Goal: Task Accomplishment & Management: Use online tool/utility

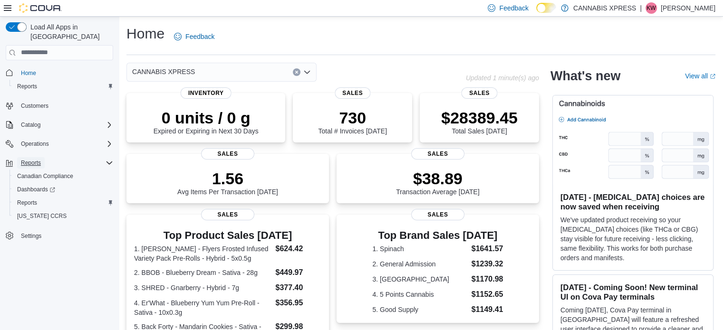
click at [29, 159] on span "Reports" at bounding box center [31, 163] width 20 height 8
click at [99, 157] on div "Reports" at bounding box center [65, 162] width 96 height 11
click at [27, 199] on span "Reports" at bounding box center [27, 203] width 20 height 8
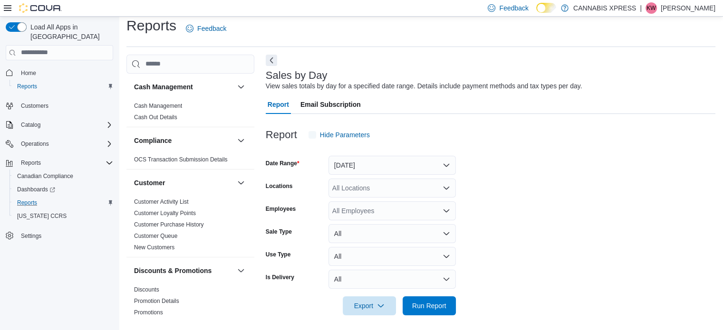
scroll to position [12, 0]
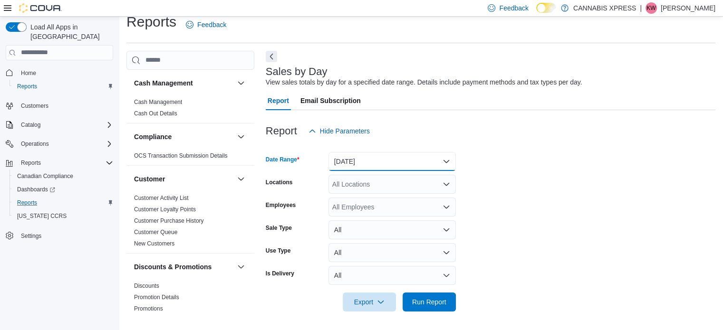
click at [360, 156] on button "Yesterday" at bounding box center [392, 161] width 127 height 19
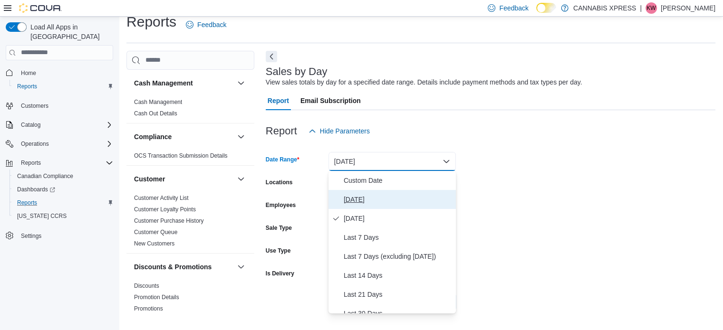
click at [346, 195] on span "Today" at bounding box center [398, 199] width 108 height 11
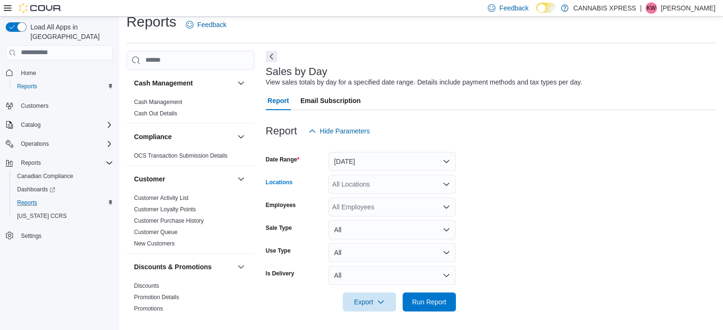
click at [349, 191] on div "All Locations" at bounding box center [392, 184] width 127 height 19
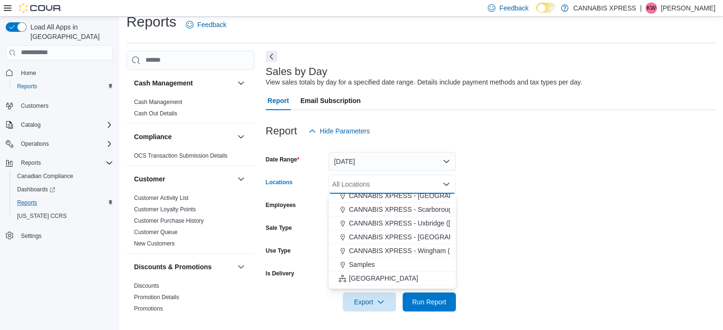
scroll to position [236, 0]
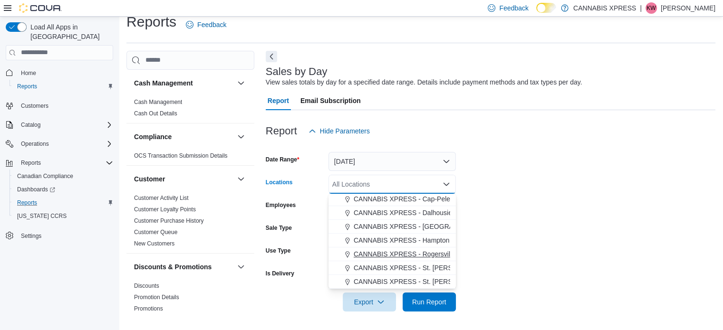
click at [415, 254] on span "CANNABIS XPRESS - Rogersville - (Rue Principale)" at bounding box center [431, 255] width 155 height 10
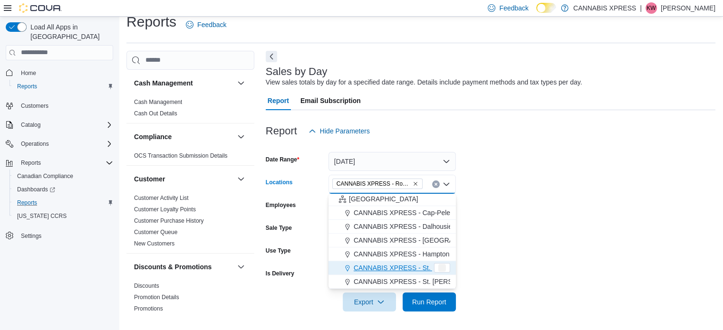
scroll to position [222, 0]
click at [553, 165] on form "Date Range Today Locations CANNABIS XPRESS - Rogersville - (Rue Principale) Com…" at bounding box center [491, 226] width 450 height 171
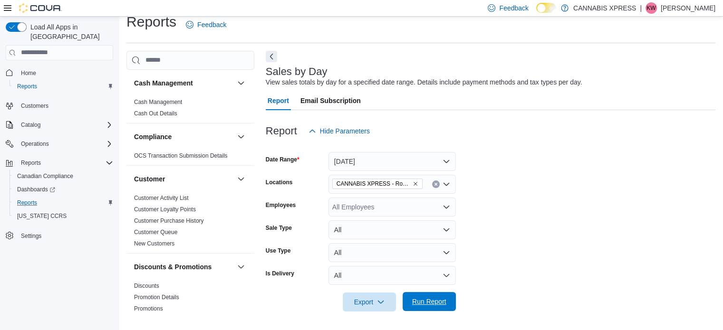
click at [436, 296] on span "Run Report" at bounding box center [429, 301] width 42 height 19
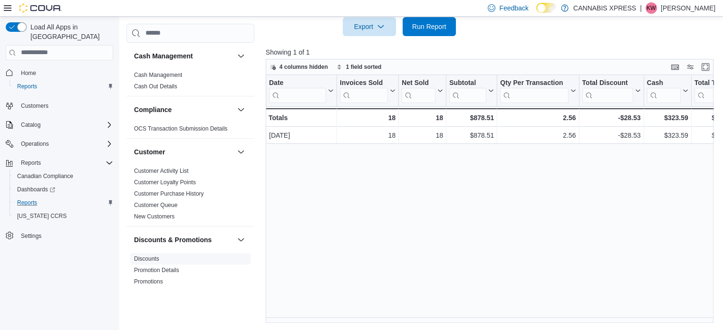
click at [152, 256] on link "Discounts" at bounding box center [146, 259] width 25 height 7
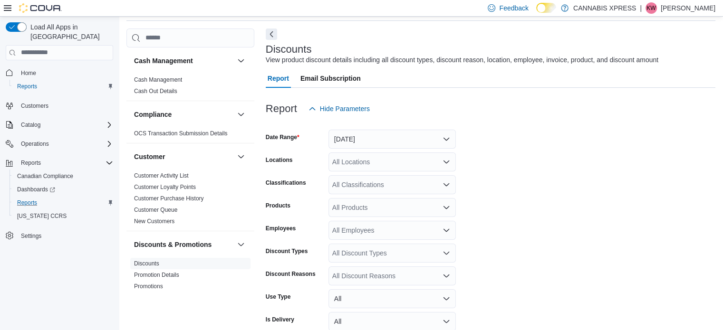
scroll to position [22, 0]
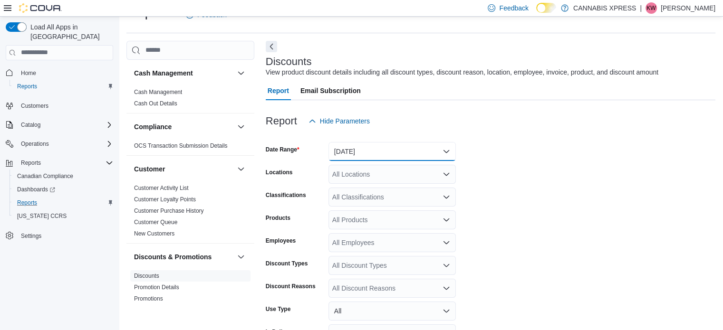
click at [411, 154] on button "Yesterday" at bounding box center [392, 151] width 127 height 19
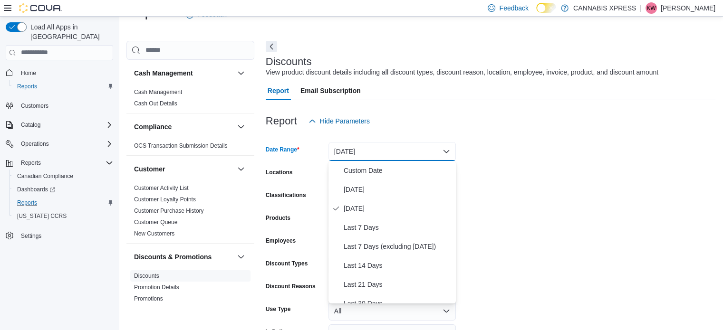
click at [453, 123] on div "Report Hide Parameters" at bounding box center [491, 121] width 450 height 19
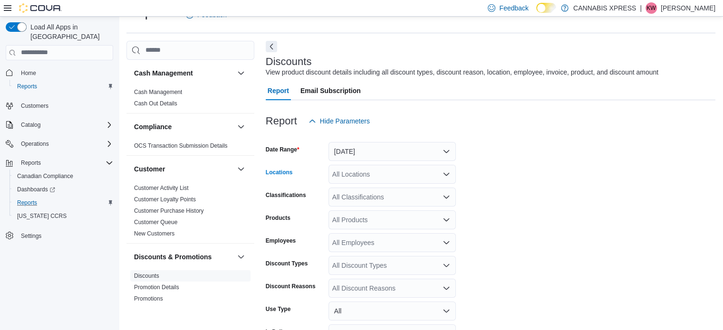
click at [428, 171] on div "All Locations" at bounding box center [392, 174] width 127 height 19
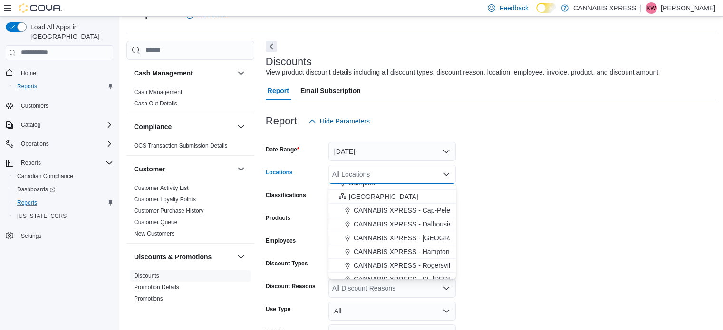
scroll to position [236, 0]
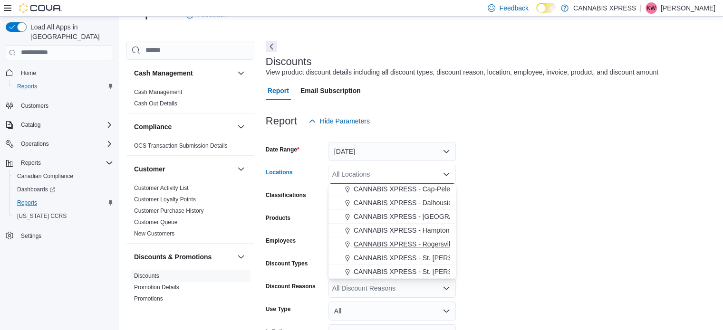
click at [436, 245] on span "CANNABIS XPRESS - Rogersville - (Rue Principale)" at bounding box center [431, 245] width 155 height 10
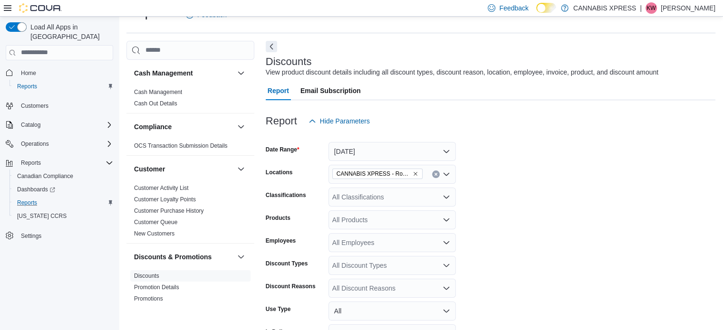
drag, startPoint x: 555, startPoint y: 155, endPoint x: 553, endPoint y: 160, distance: 5.1
click at [553, 160] on form "Date Range Yesterday Locations CANNABIS XPRESS - Rogersville - (Rue Principale)…" at bounding box center [491, 262] width 450 height 262
click at [386, 149] on button "Yesterday" at bounding box center [392, 151] width 127 height 19
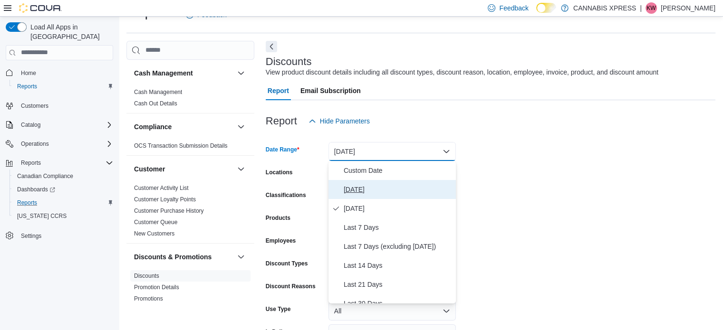
click at [407, 194] on span "Today" at bounding box center [398, 189] width 108 height 11
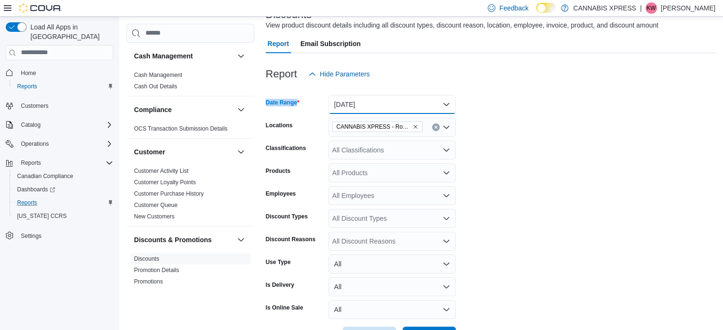
scroll to position [103, 0]
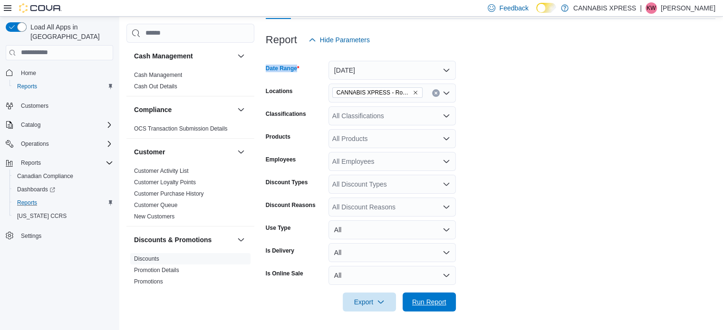
drag, startPoint x: 419, startPoint y: 299, endPoint x: 388, endPoint y: 191, distance: 112.9
click at [420, 300] on span "Run Report" at bounding box center [429, 303] width 34 height 10
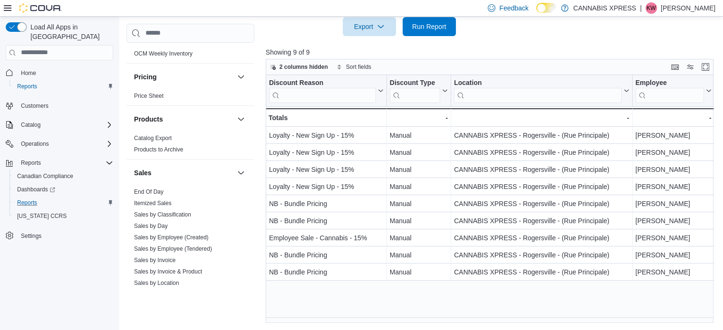
scroll to position [531, 0]
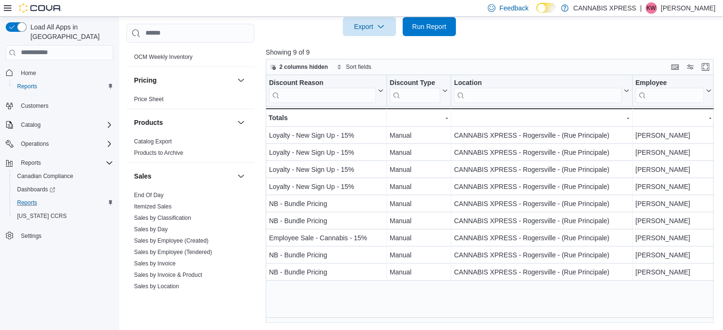
click at [41, 197] on div "Reports" at bounding box center [63, 202] width 100 height 11
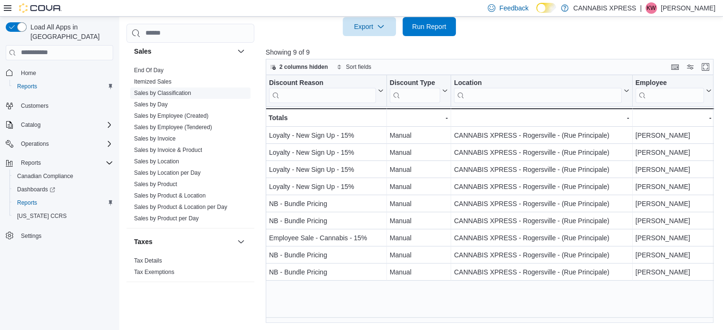
click at [188, 126] on link "Sales by Employee (Tendered)" at bounding box center [173, 127] width 78 height 7
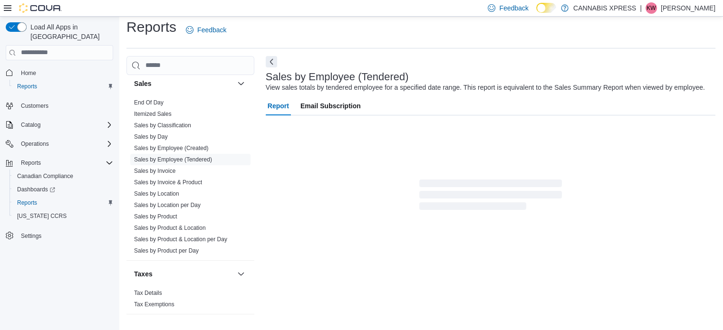
scroll to position [22, 0]
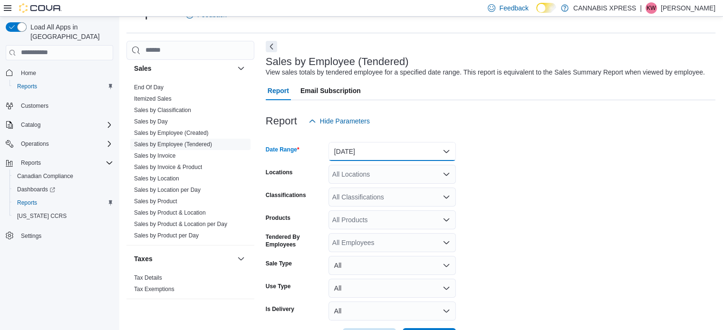
click at [361, 146] on button "Yesterday" at bounding box center [392, 151] width 127 height 19
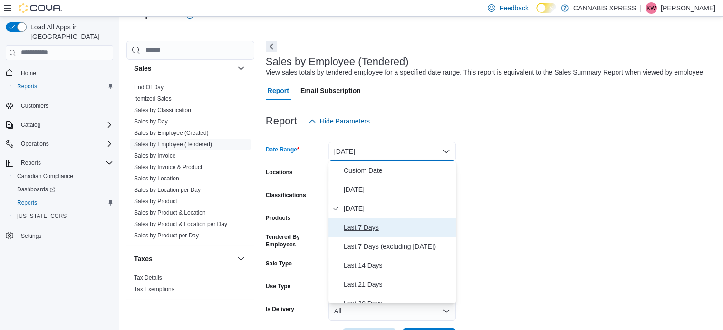
click at [387, 228] on span "Last 7 Days" at bounding box center [398, 227] width 108 height 11
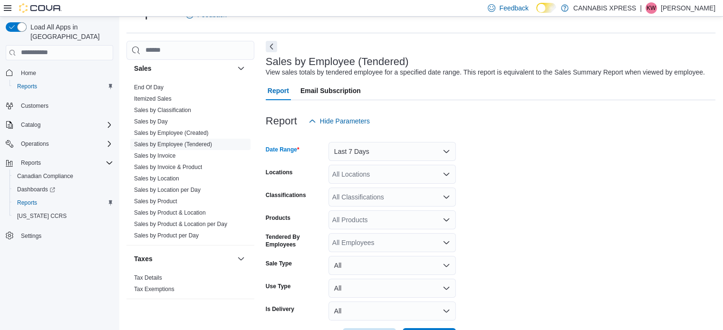
click at [359, 175] on div "All Locations" at bounding box center [392, 174] width 127 height 19
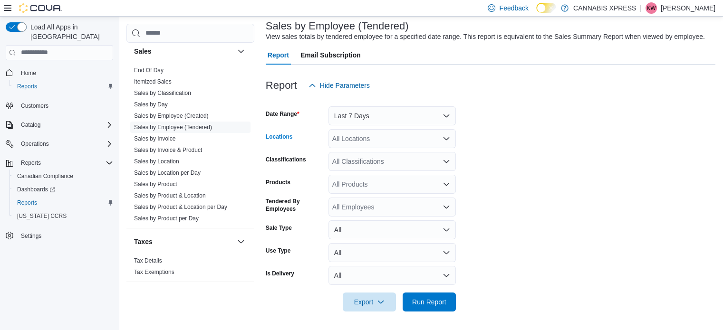
click at [359, 137] on div "All Locations" at bounding box center [392, 138] width 127 height 19
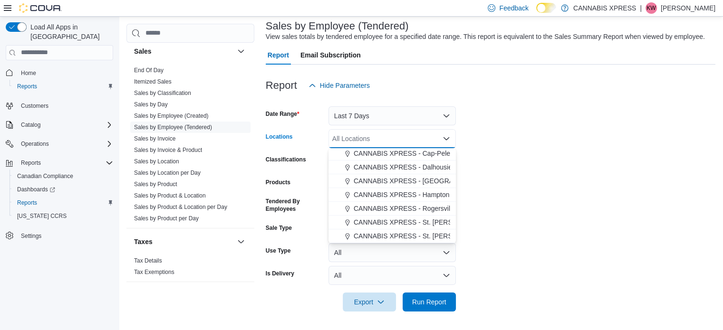
click at [403, 204] on span "CANNABIS XPRESS - Rogersville - (Rue Principale)" at bounding box center [431, 209] width 155 height 10
click at [514, 195] on form "Date Range Last 7 Days Locations CANNABIS XPRESS - Rogersville - (Rue Principal…" at bounding box center [491, 203] width 450 height 217
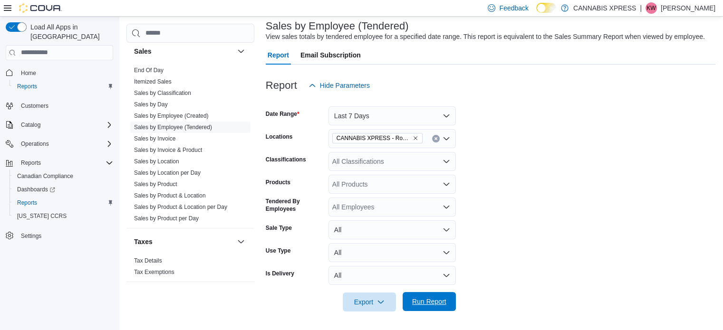
click at [445, 299] on span "Run Report" at bounding box center [429, 302] width 34 height 10
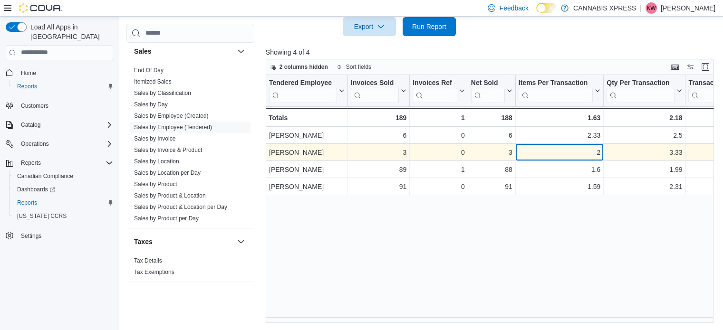
click at [599, 154] on div "2" at bounding box center [560, 152] width 82 height 11
click at [598, 154] on div "2" at bounding box center [560, 152] width 82 height 11
click at [633, 144] on div "3.33 - Qty Per Transaction, column 6, row 2" at bounding box center [645, 152] width 82 height 17
click at [675, 149] on div "3.33" at bounding box center [645, 152] width 76 height 11
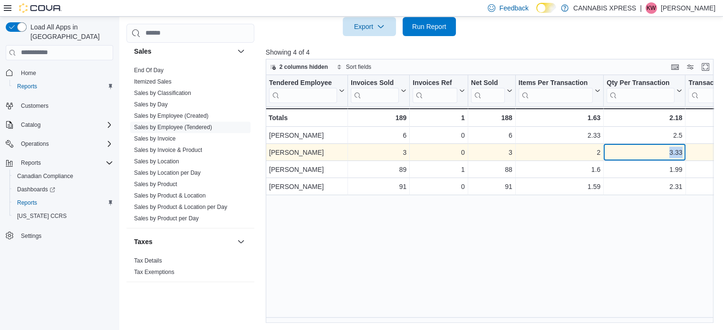
click at [675, 149] on div "3.33" at bounding box center [645, 152] width 76 height 11
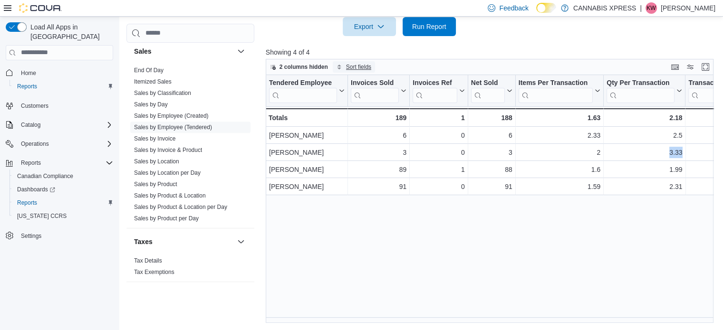
click at [353, 62] on span "Sort fields" at bounding box center [354, 66] width 35 height 11
drag, startPoint x: 363, startPoint y: 64, endPoint x: 344, endPoint y: 65, distance: 19.0
click at [363, 64] on span "Sort fields" at bounding box center [358, 67] width 25 height 8
click at [316, 70] on span "2 columns hidden" at bounding box center [304, 67] width 49 height 8
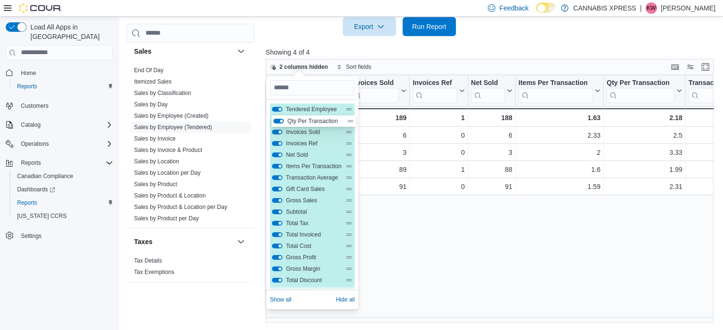
drag, startPoint x: 297, startPoint y: 167, endPoint x: 299, endPoint y: 120, distance: 47.1
click at [299, 120] on div "Tendered Employee Invoices Sold Invoices Ref Net Sold Items Per Transaction Qty…" at bounding box center [312, 258] width 85 height 308
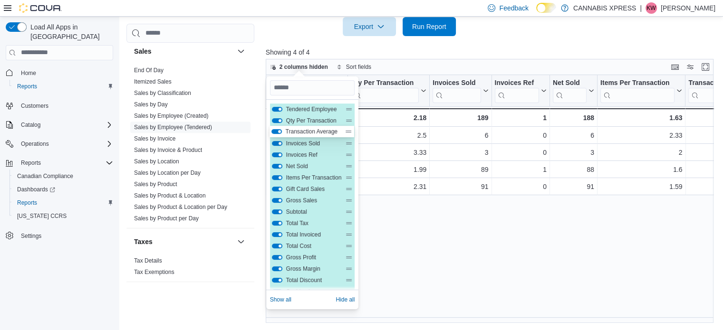
drag, startPoint x: 316, startPoint y: 180, endPoint x: 316, endPoint y: 130, distance: 49.5
click at [316, 130] on div "Tendered Employee Qty Per Transaction Invoices Sold Invoices Ref Net Sold Items…" at bounding box center [312, 258] width 85 height 308
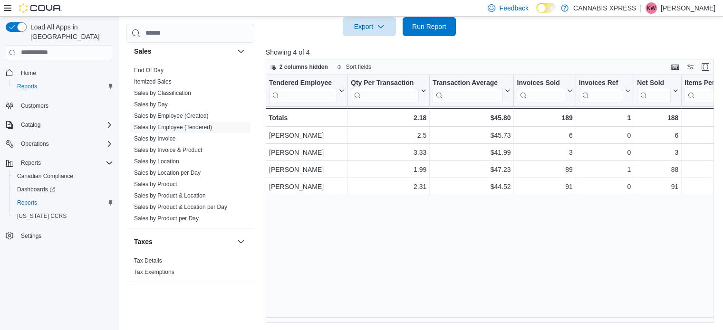
click at [462, 228] on div "Tendered Employee Click to view column header actions Qty Per Transaction Click…" at bounding box center [492, 199] width 453 height 249
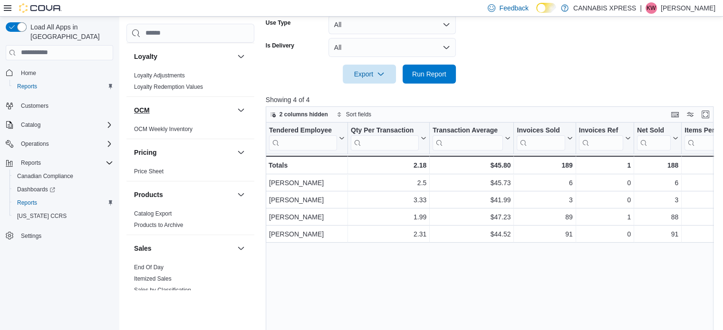
scroll to position [609, 0]
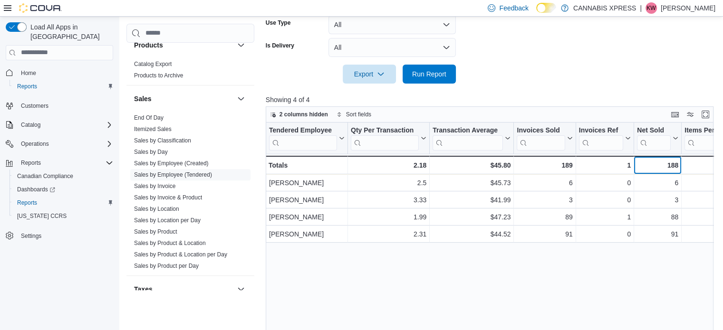
drag, startPoint x: 660, startPoint y: 165, endPoint x: 669, endPoint y: 165, distance: 9.0
click at [669, 165] on div "188" at bounding box center [657, 165] width 41 height 11
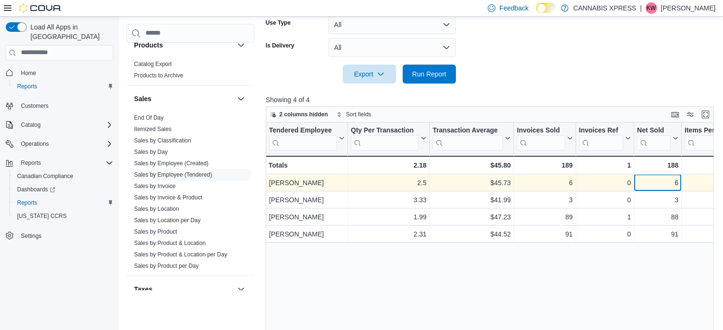
click at [660, 178] on div "6" at bounding box center [657, 182] width 41 height 11
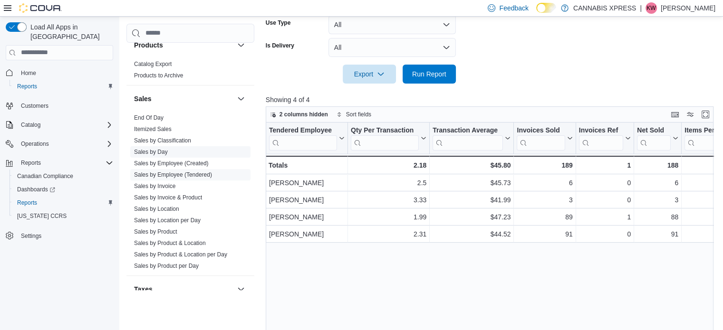
click at [165, 152] on link "Sales by Day" at bounding box center [151, 152] width 34 height 7
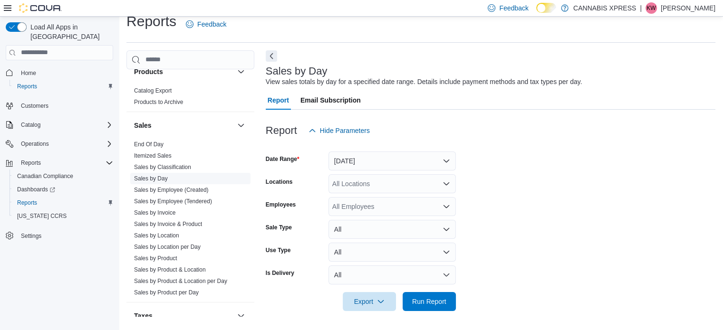
scroll to position [12, 0]
click at [366, 159] on button "Yesterday" at bounding box center [392, 161] width 127 height 19
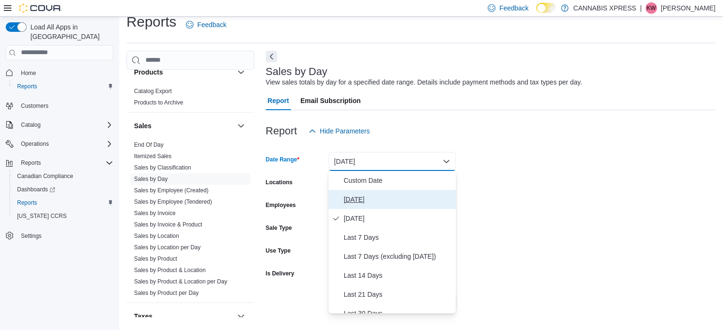
click at [363, 195] on span "Today" at bounding box center [398, 199] width 108 height 11
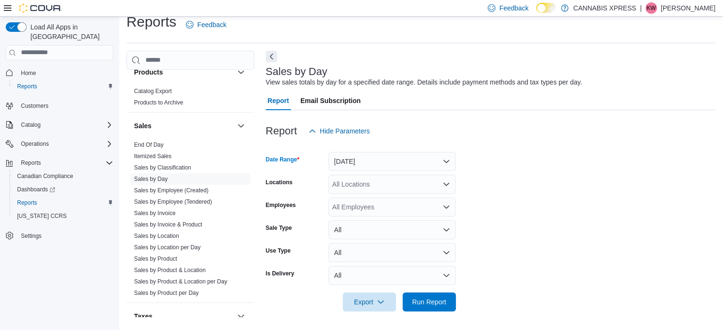
click at [380, 192] on div "All Locations" at bounding box center [392, 184] width 127 height 19
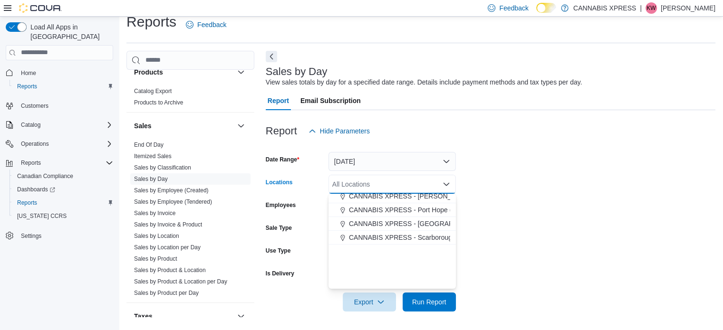
scroll to position [236, 0]
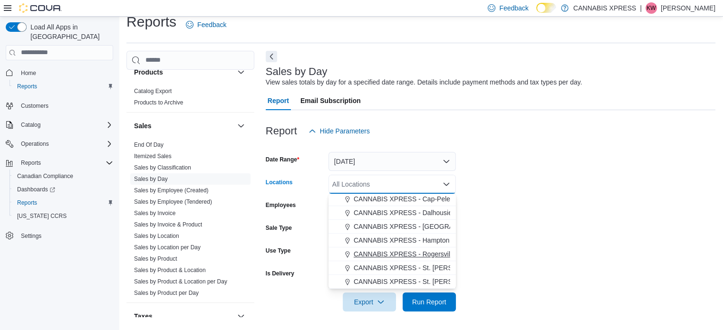
click at [395, 254] on span "CANNABIS XPRESS - Rogersville - (Rue Principale)" at bounding box center [431, 255] width 155 height 10
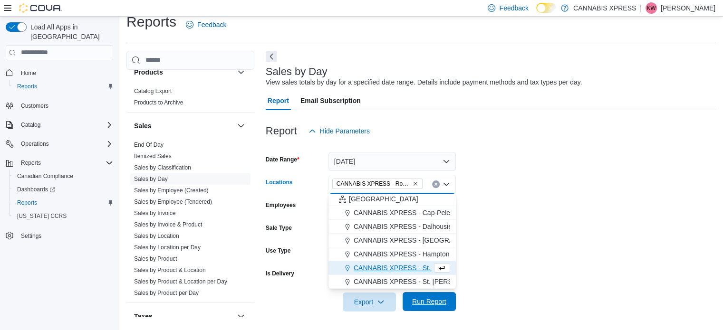
click at [446, 300] on span "Run Report" at bounding box center [429, 302] width 34 height 10
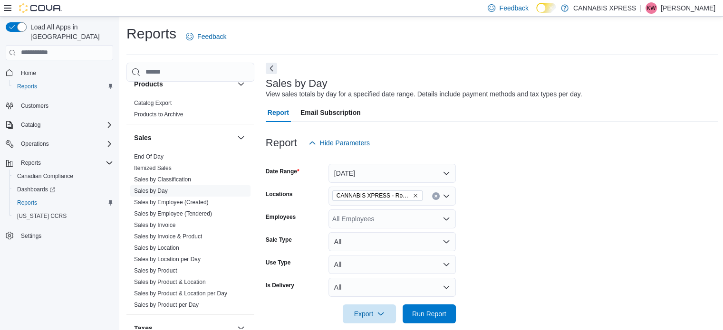
click at [472, 228] on form "Date Range Today Locations CANNABIS XPRESS - Rogersville - (Rue Principale) Emp…" at bounding box center [492, 238] width 453 height 171
click at [397, 169] on button "Today" at bounding box center [392, 173] width 127 height 19
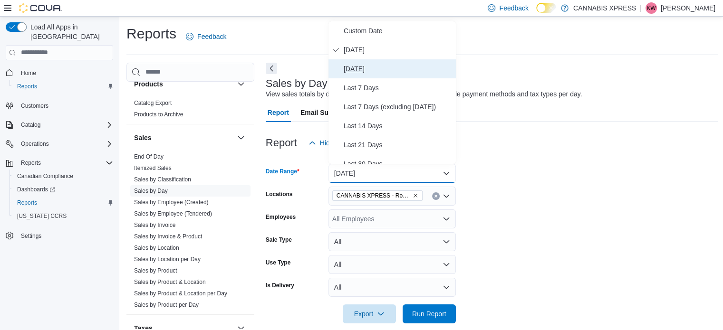
click at [371, 67] on span "Yesterday" at bounding box center [398, 68] width 108 height 11
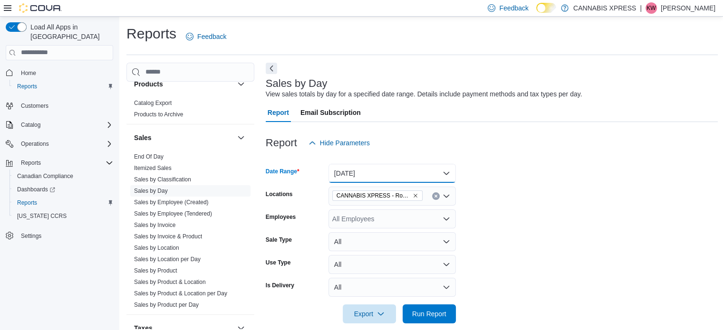
scroll to position [143, 0]
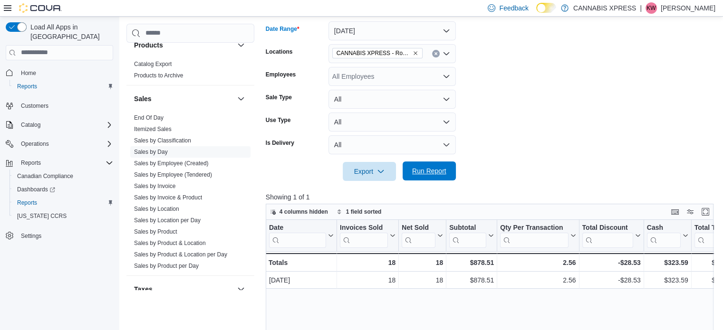
click at [437, 166] on span "Run Report" at bounding box center [429, 171] width 42 height 19
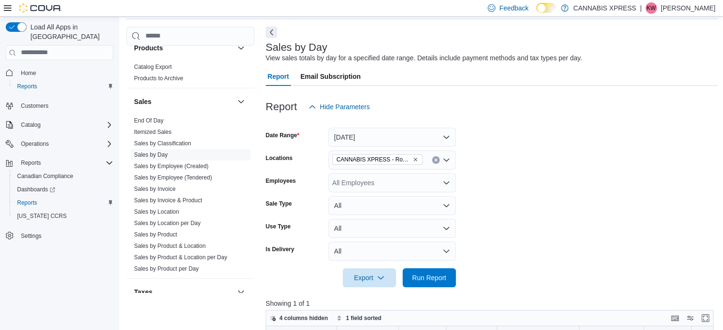
scroll to position [95, 0]
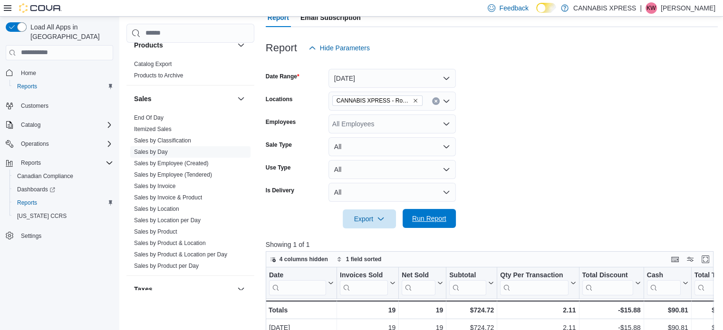
click at [430, 213] on span "Run Report" at bounding box center [429, 218] width 42 height 19
click at [404, 80] on button "Yesterday" at bounding box center [392, 78] width 127 height 19
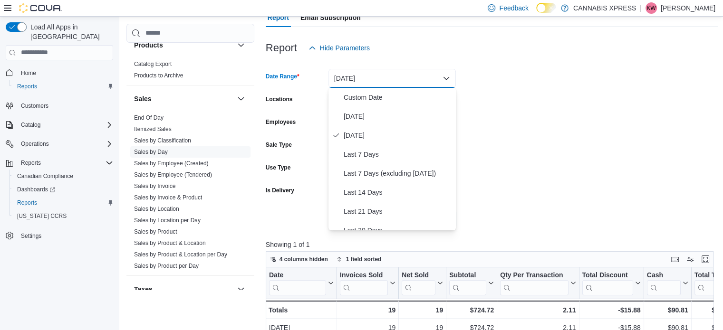
click at [404, 80] on button "Yesterday" at bounding box center [392, 78] width 127 height 19
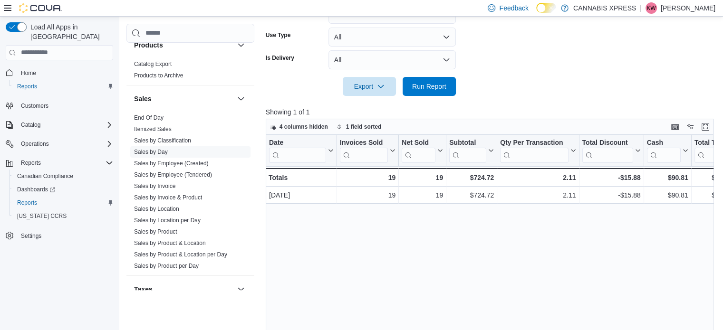
scroll to position [238, 0]
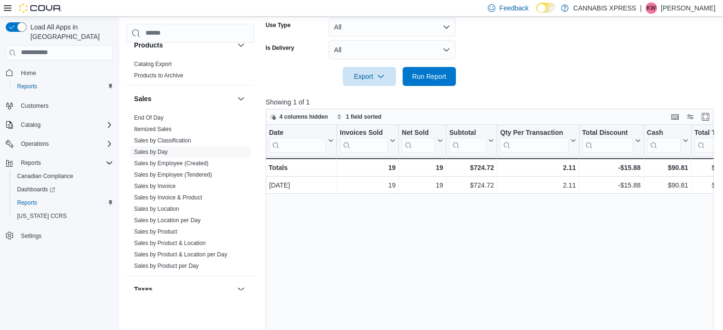
click at [498, 224] on div "Date Click to view column header actions Invoices Sold Click to view column hea…" at bounding box center [492, 249] width 453 height 249
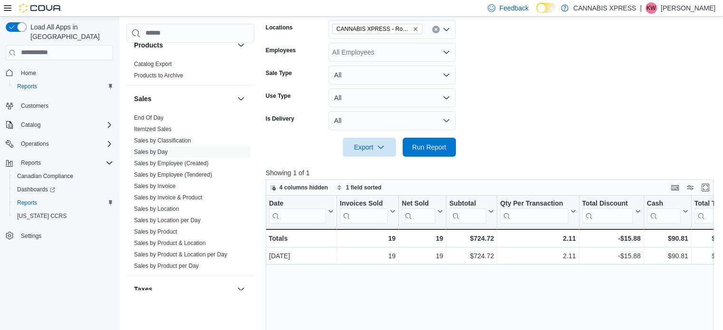
scroll to position [0, 0]
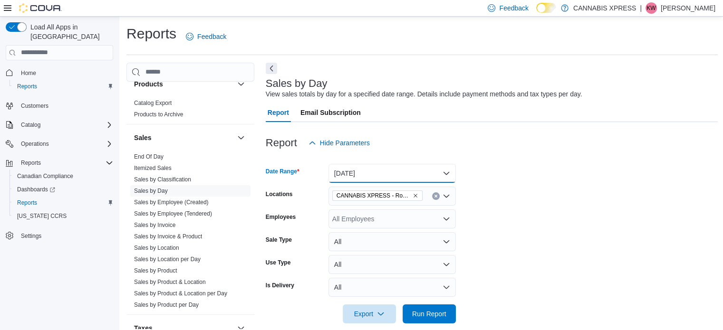
click at [359, 178] on button "Yesterday" at bounding box center [392, 173] width 127 height 19
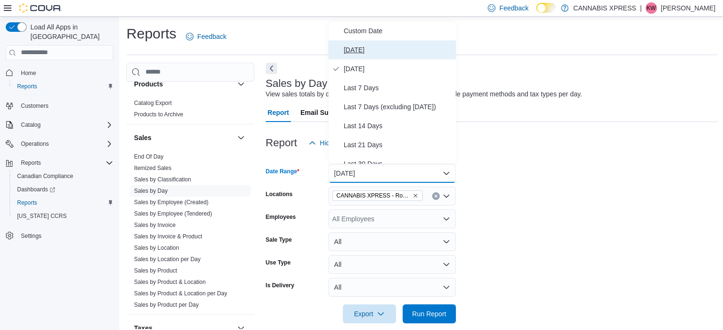
click at [369, 45] on span "Today" at bounding box center [398, 49] width 108 height 11
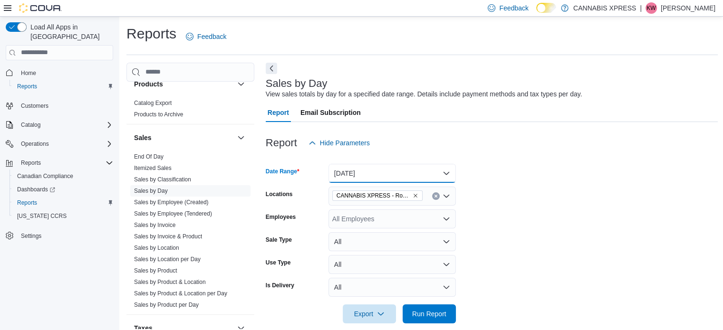
scroll to position [163, 0]
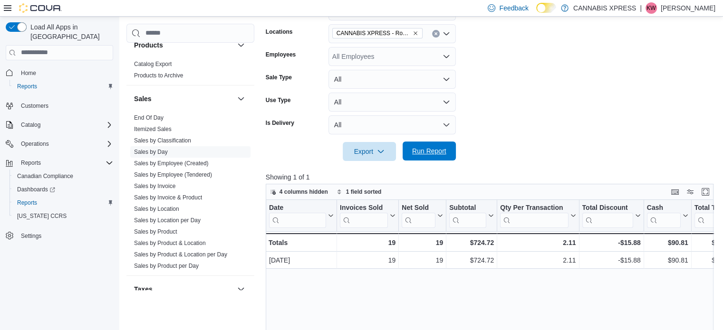
click at [427, 150] on span "Run Report" at bounding box center [429, 151] width 34 height 10
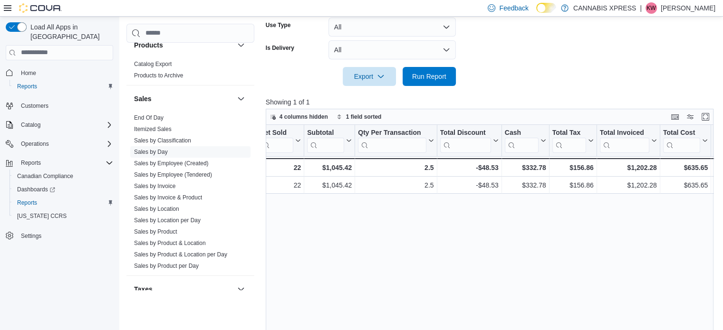
scroll to position [0, 156]
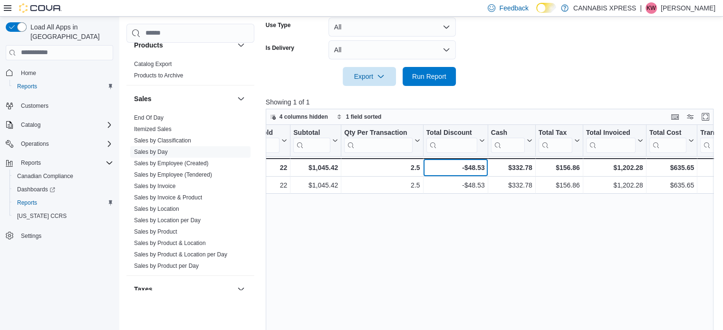
click at [471, 162] on div "-$48.53" at bounding box center [455, 167] width 58 height 11
click at [462, 209] on div "Date Click to view column header actions Invoices Sold Click to view column hea…" at bounding box center [492, 249] width 453 height 249
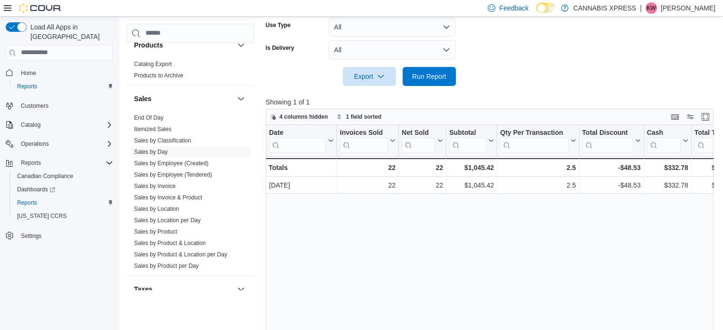
scroll to position [0, 689]
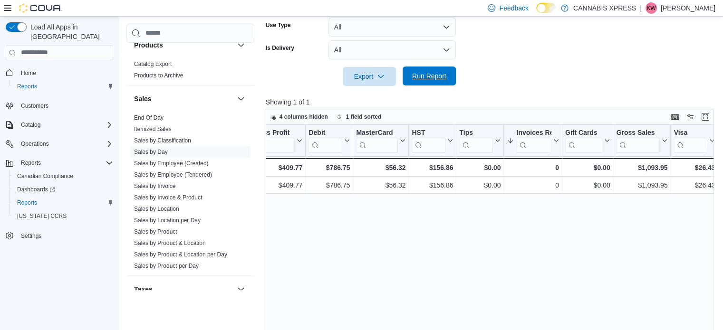
click at [422, 82] on span "Run Report" at bounding box center [429, 76] width 42 height 19
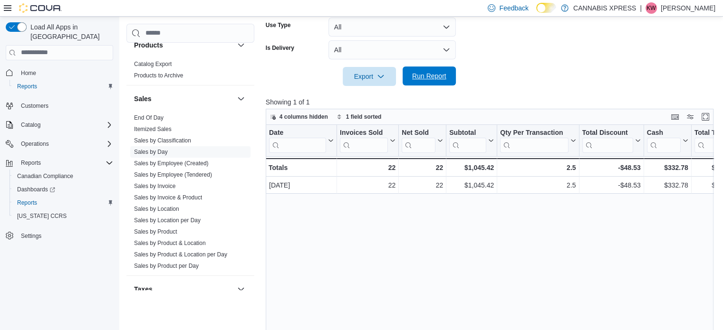
click at [433, 74] on span "Run Report" at bounding box center [429, 76] width 34 height 10
drag, startPoint x: 520, startPoint y: 97, endPoint x: 530, endPoint y: 95, distance: 9.9
click at [530, 95] on div "Report Hide Parameters Date Range Today Locations CANNABIS XPRESS - Rogersville…" at bounding box center [492, 128] width 453 height 489
click at [414, 82] on span "Run Report" at bounding box center [429, 76] width 42 height 19
click at [417, 76] on span "Run Report" at bounding box center [429, 76] width 34 height 10
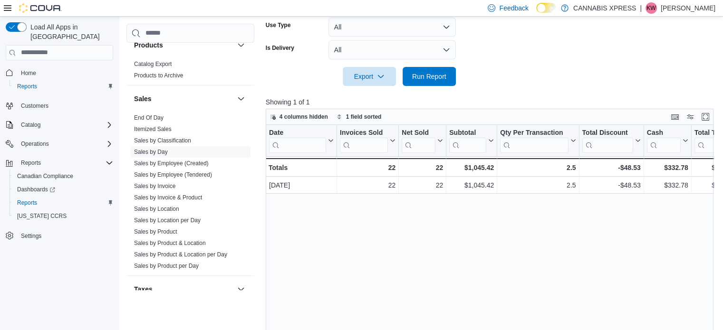
scroll to position [0, 0]
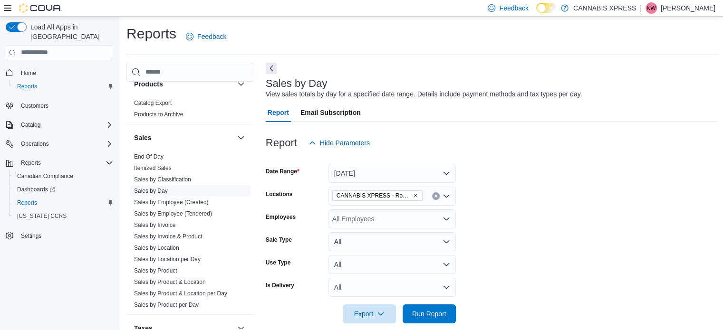
click at [680, 5] on div "| KW Kristy Wyatt" at bounding box center [678, 7] width 76 height 11
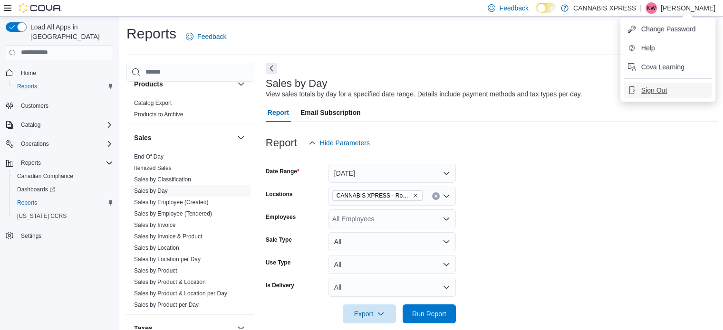
click at [654, 90] on span "Sign Out" at bounding box center [654, 91] width 26 height 10
